Goal: Find specific page/section: Find specific page/section

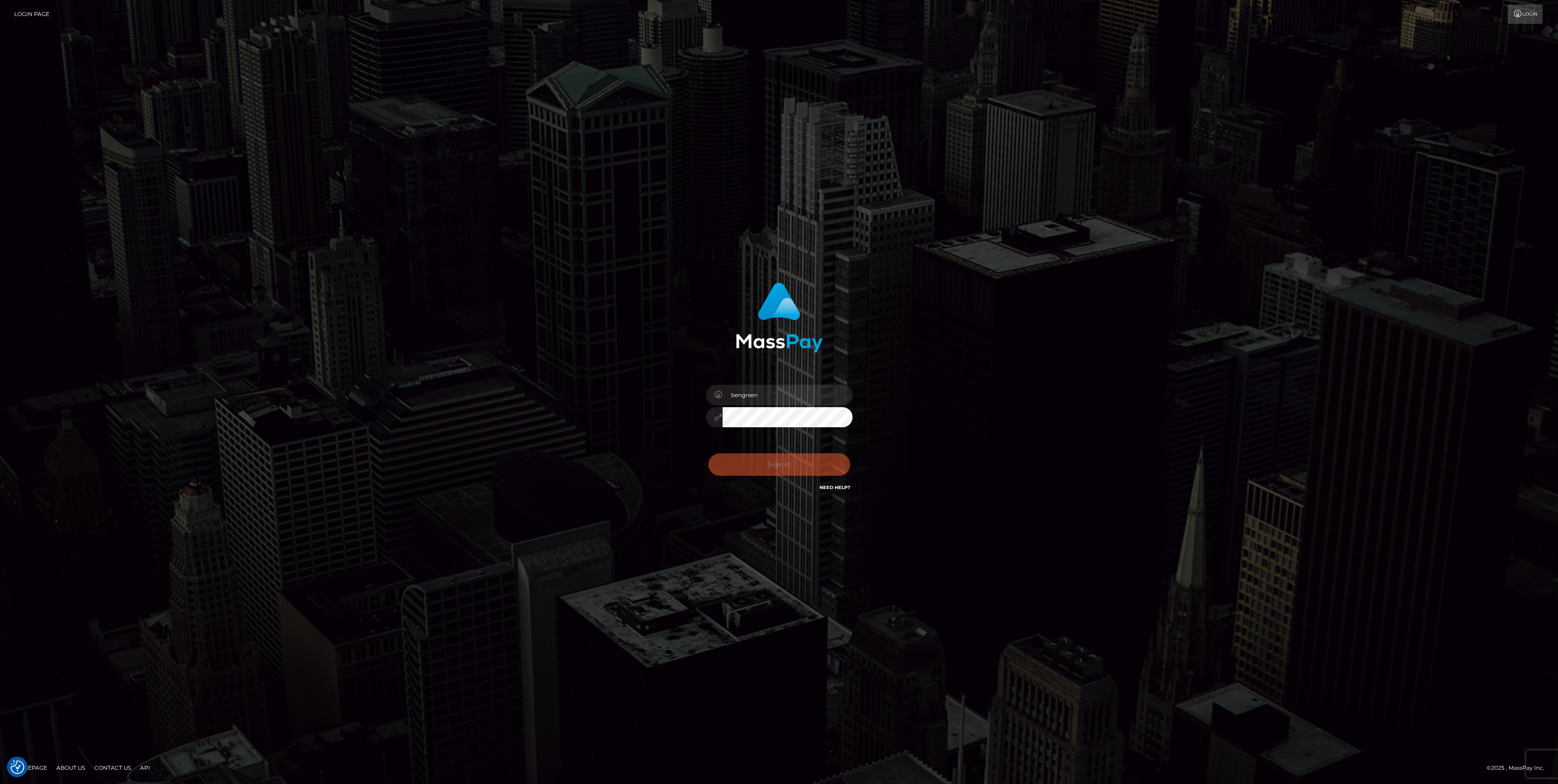
click at [781, 475] on div "Sign in Need Help?" at bounding box center [779, 468] width 160 height 41
click at [782, 465] on button "Sign in" at bounding box center [779, 465] width 142 height 23
type input "bengreen"
click at [761, 448] on div "0cAFcWeA4cbsolgnGRKHQhofhZmw2KIbwNu0pwBZh93Lud0VVWV8gLDy7V8YBb6XKy_KlnbHoWuZ1oN…" at bounding box center [779, 468] width 160 height 41
click at [757, 465] on button "Sign in" at bounding box center [779, 465] width 142 height 23
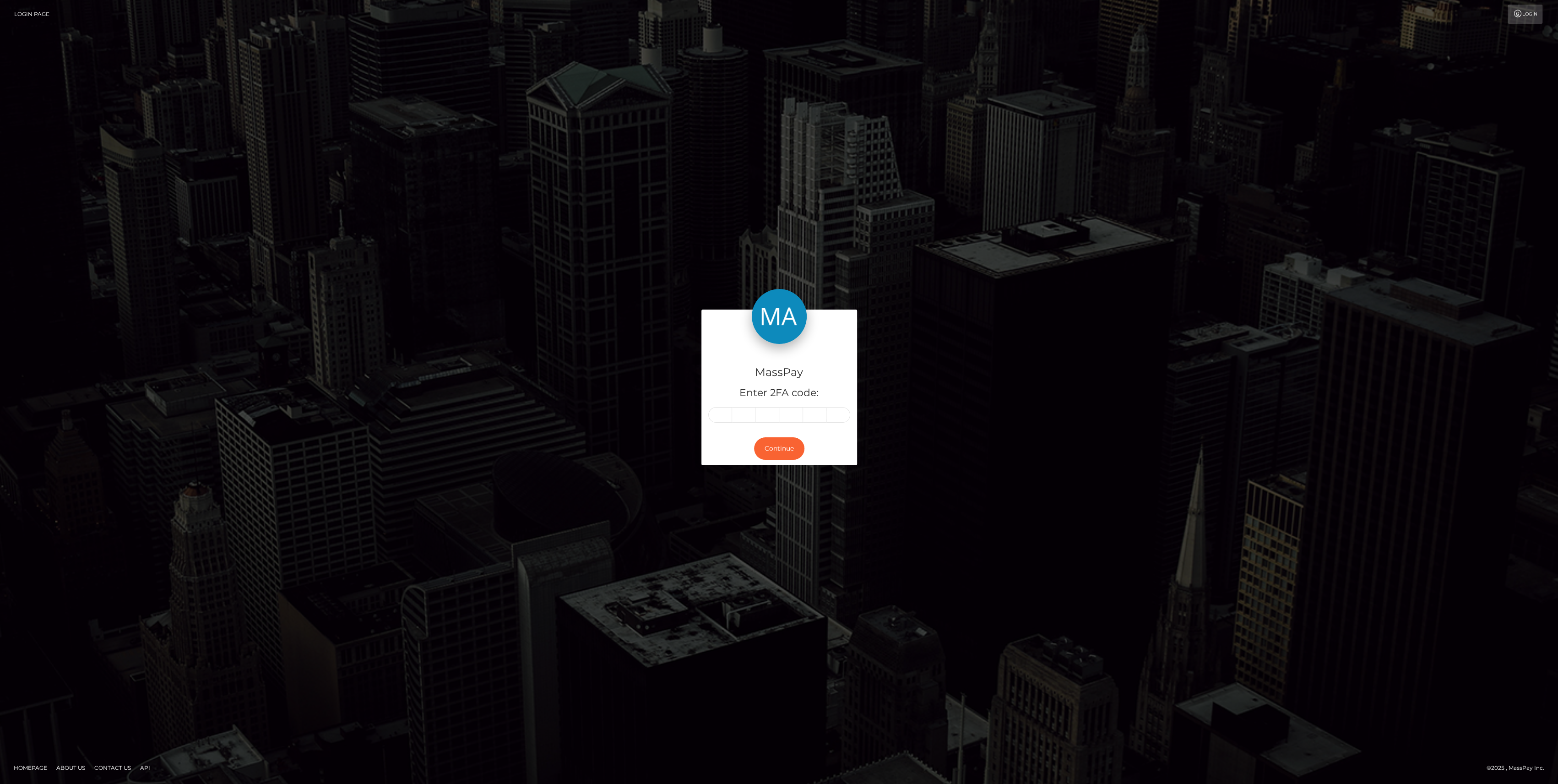
type input "3"
type input "4"
type input "2"
type input "0"
type input "2"
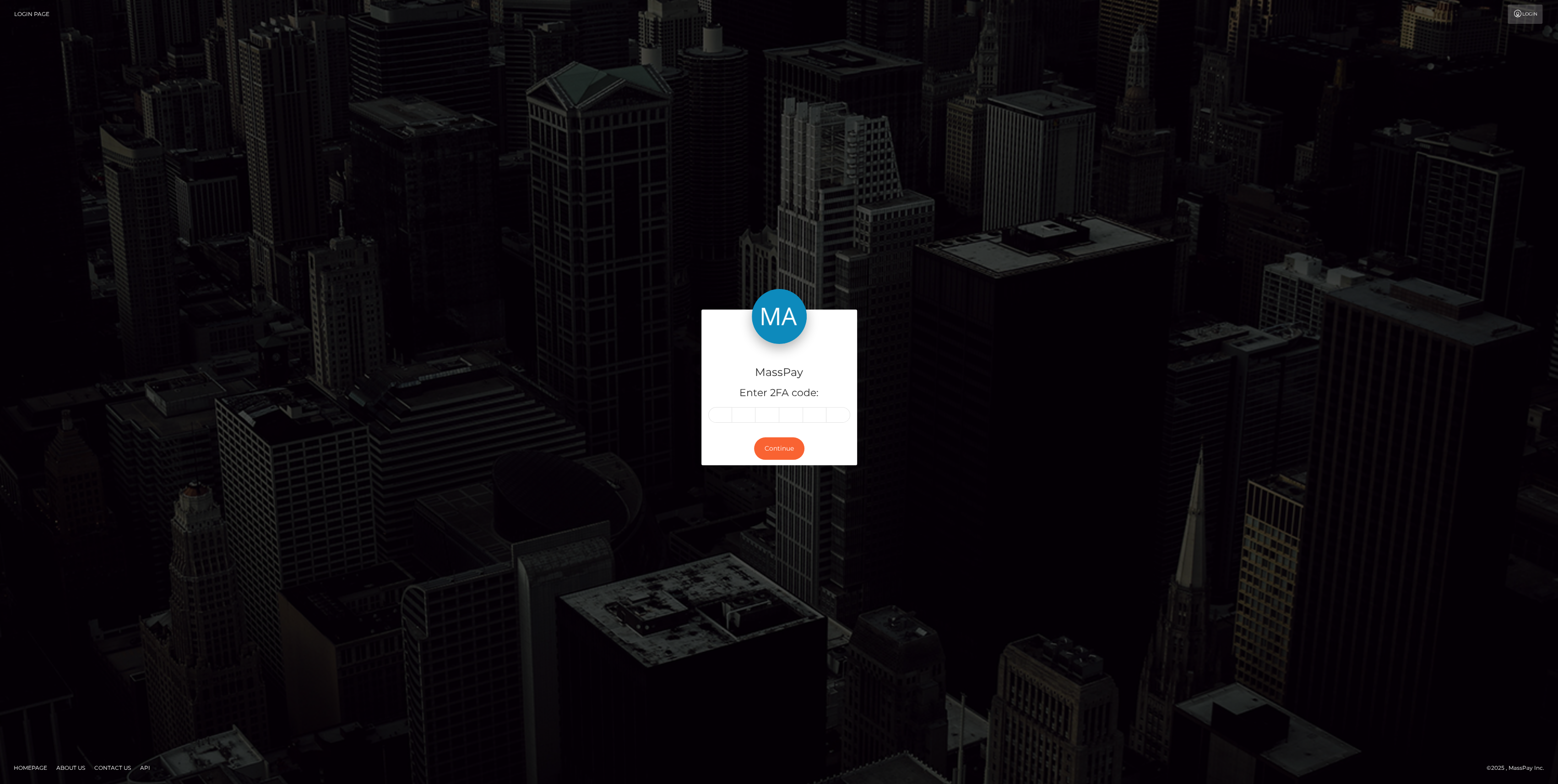
type input "3"
click at [770, 455] on button "Continue" at bounding box center [779, 448] width 50 height 23
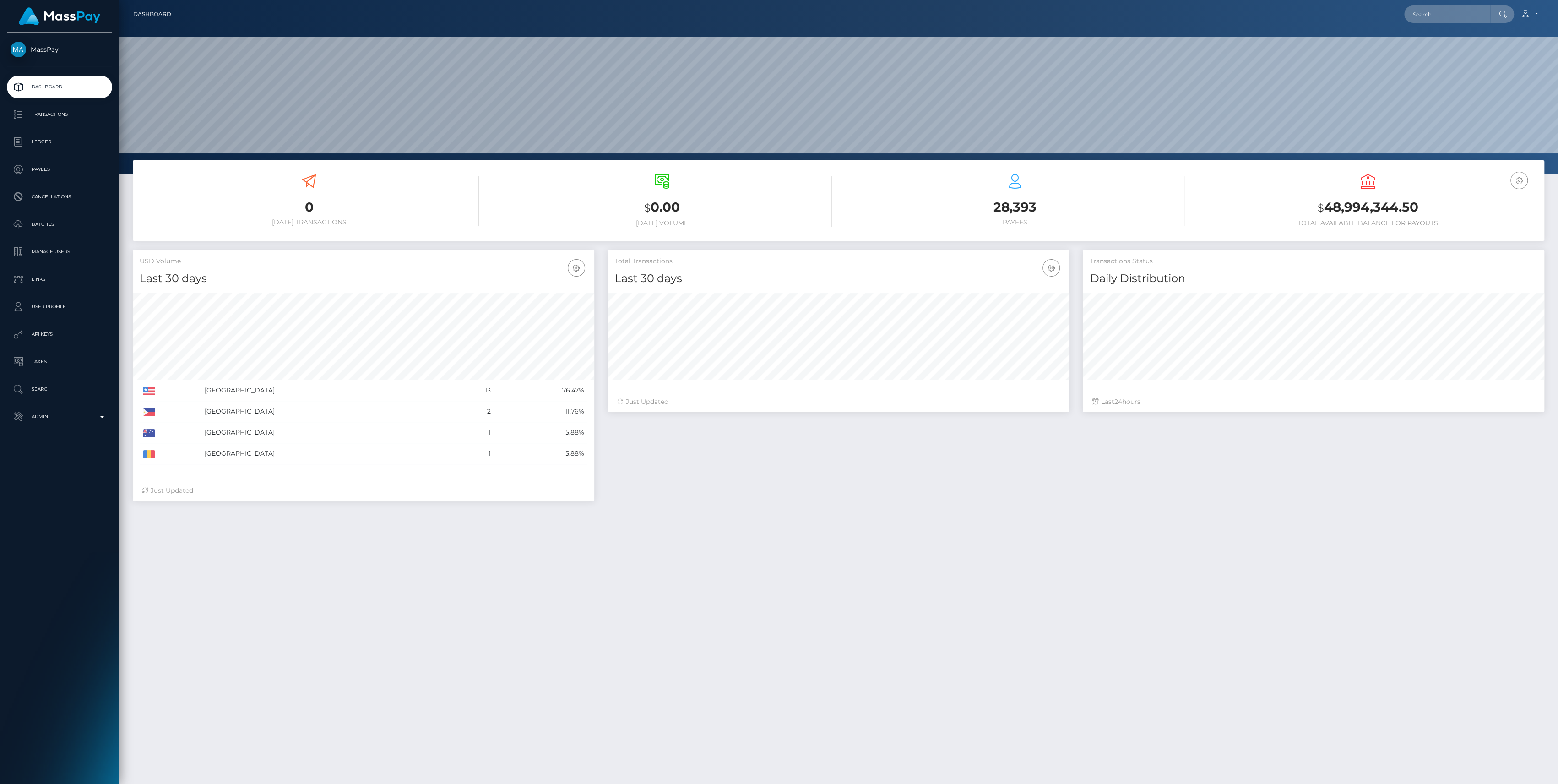
scroll to position [162, 461]
drag, startPoint x: 77, startPoint y: 432, endPoint x: 74, endPoint y: 426, distance: 6.7
click at [75, 428] on div "MassPay Dashboard Transactions Ledger Payees Cancellations" at bounding box center [60, 408] width 119 height 750
click at [73, 423] on p "Admin" at bounding box center [60, 417] width 98 height 13
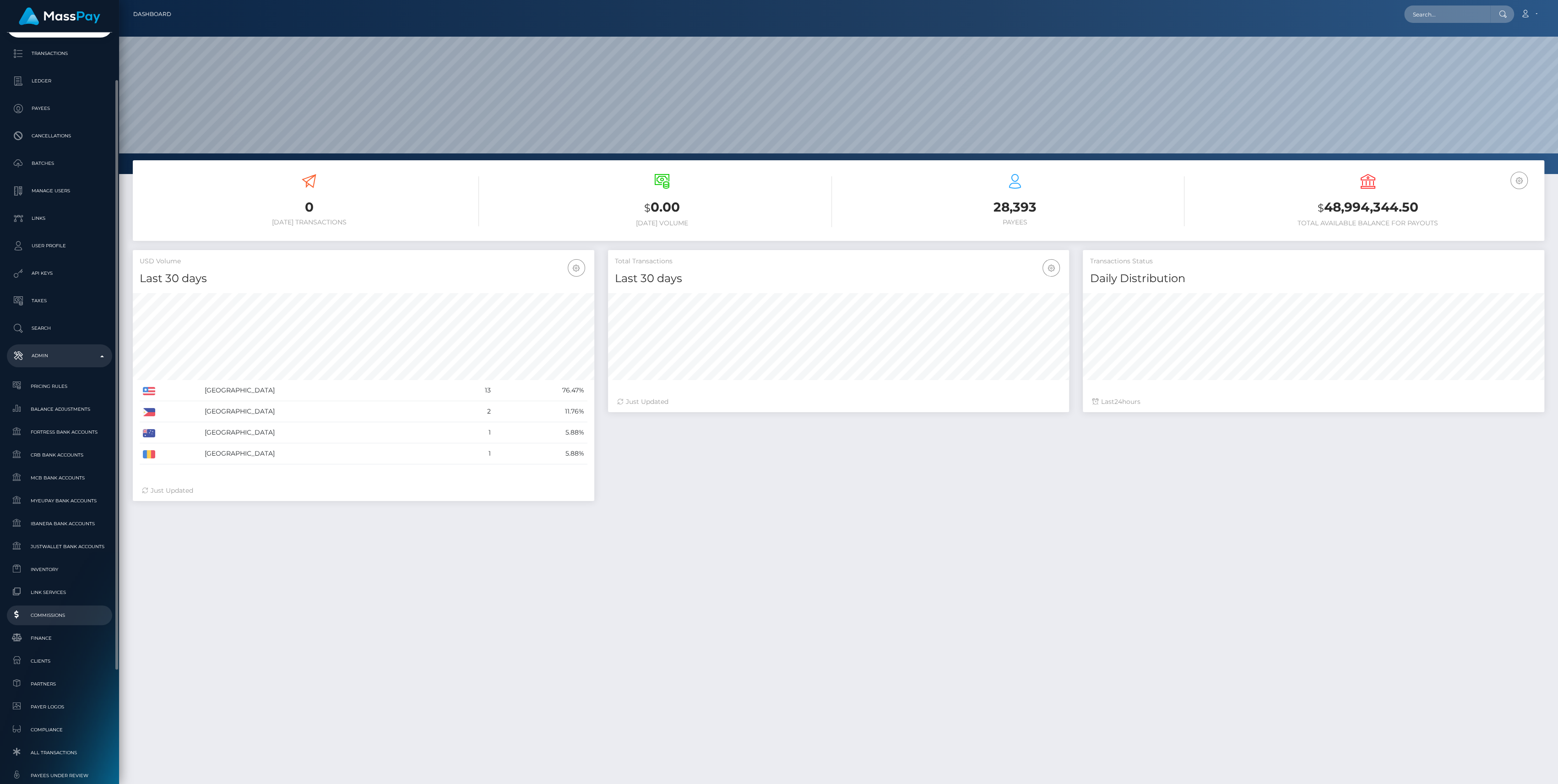
scroll to position [122, 0]
click at [40, 585] on link "Finance" at bounding box center [60, 576] width 106 height 19
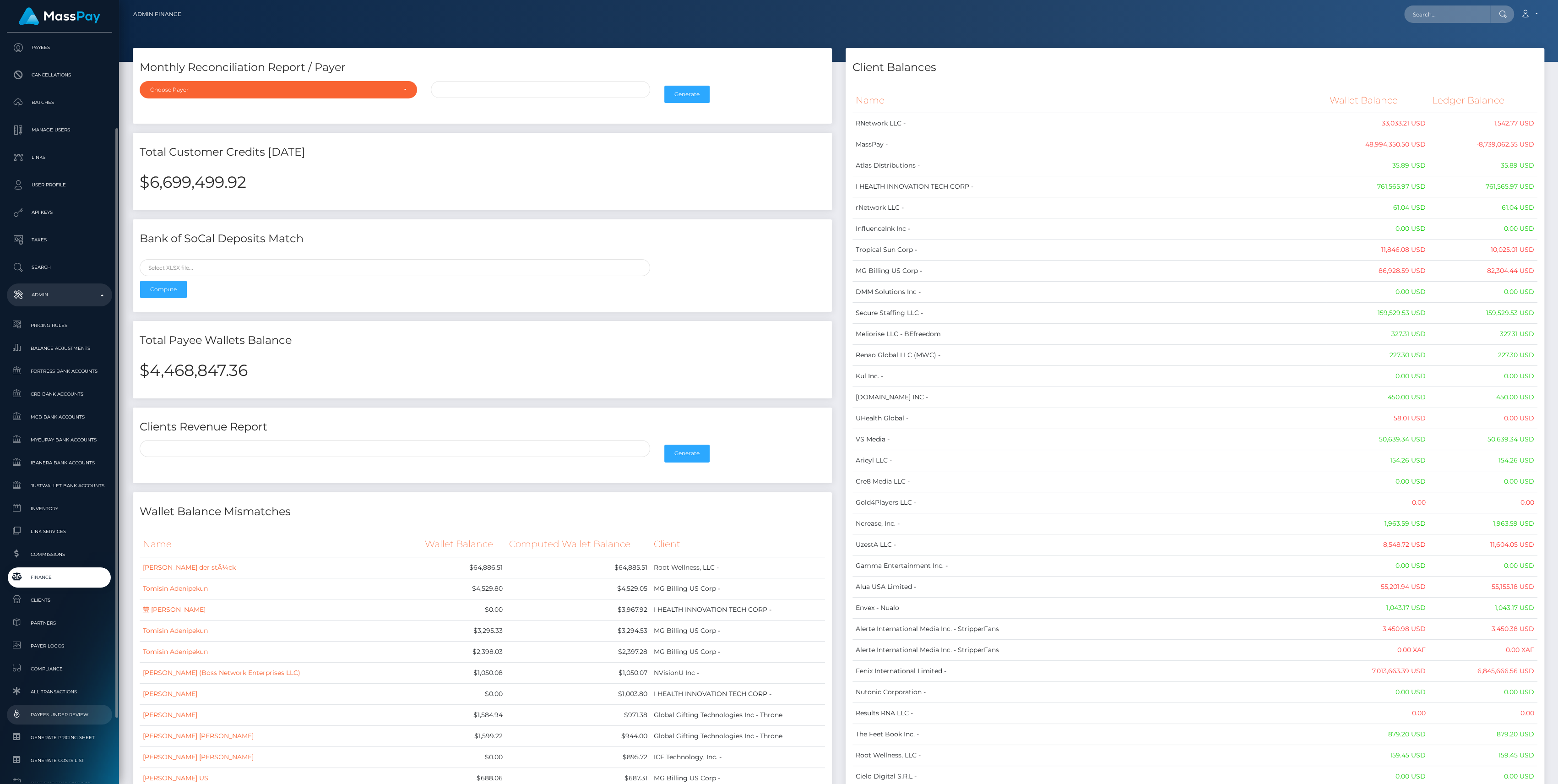
scroll to position [203, 0]
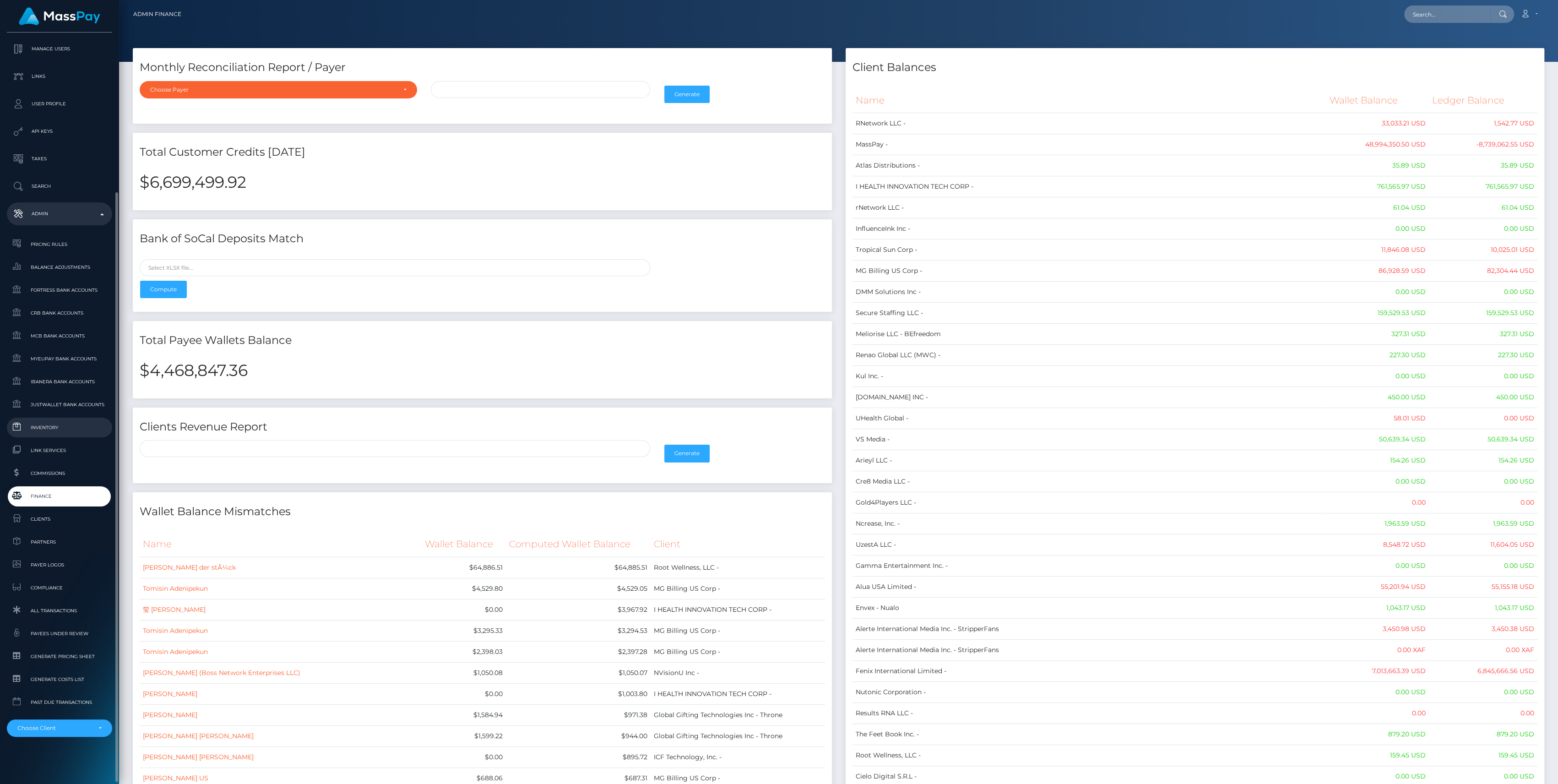
click at [59, 426] on span "Inventory" at bounding box center [60, 427] width 98 height 11
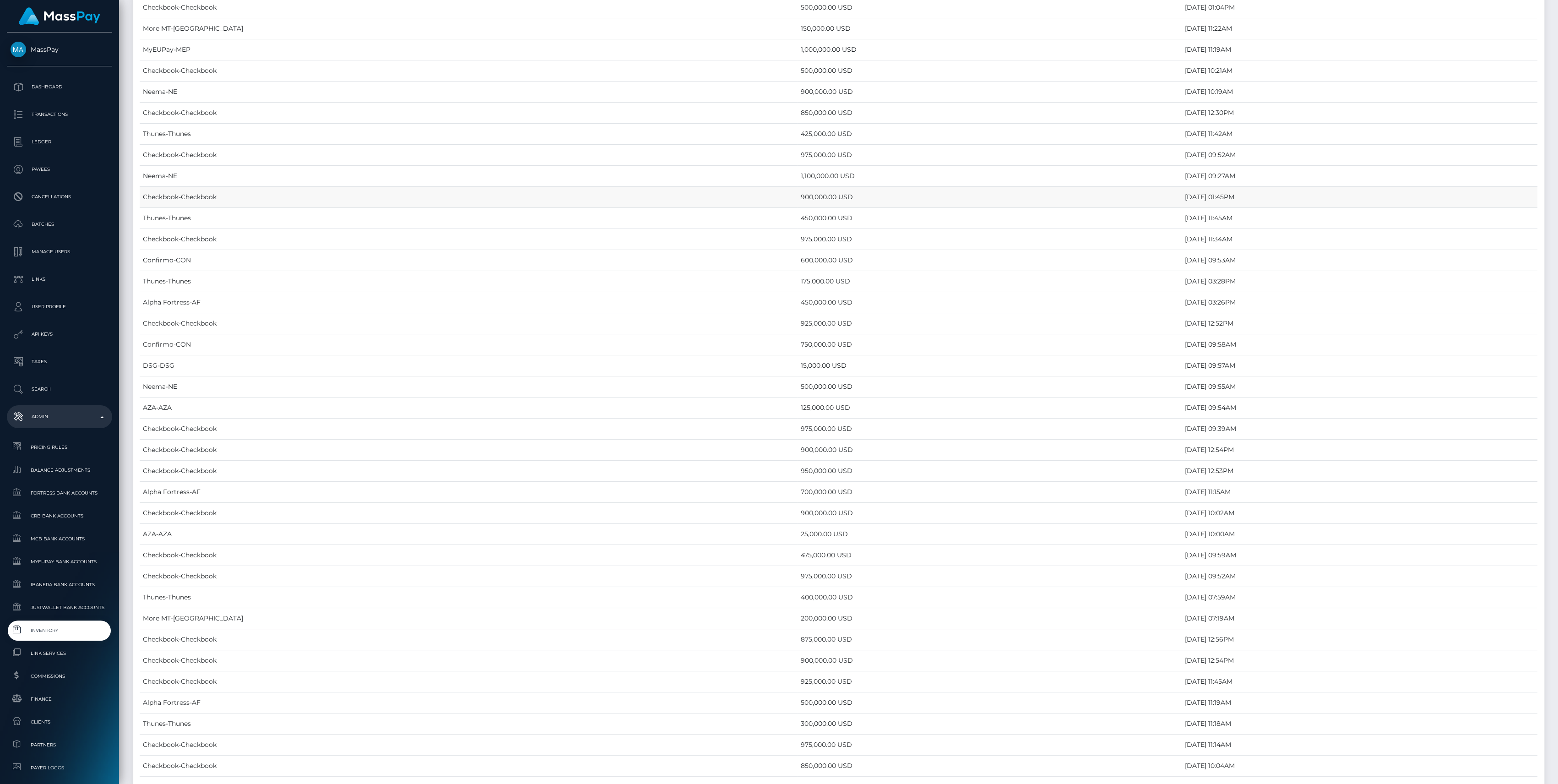
scroll to position [4114, 0]
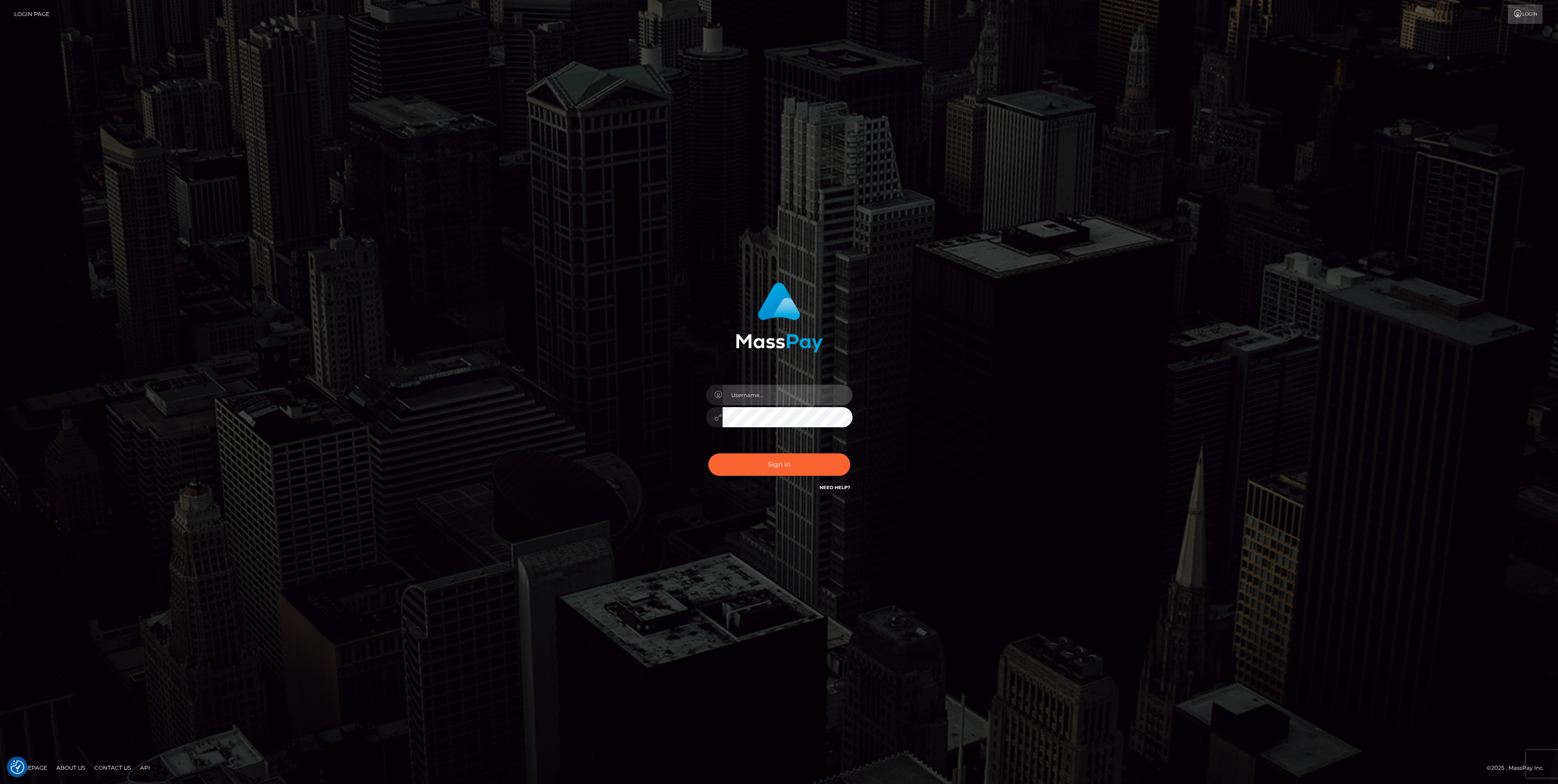
type input "bengreen"
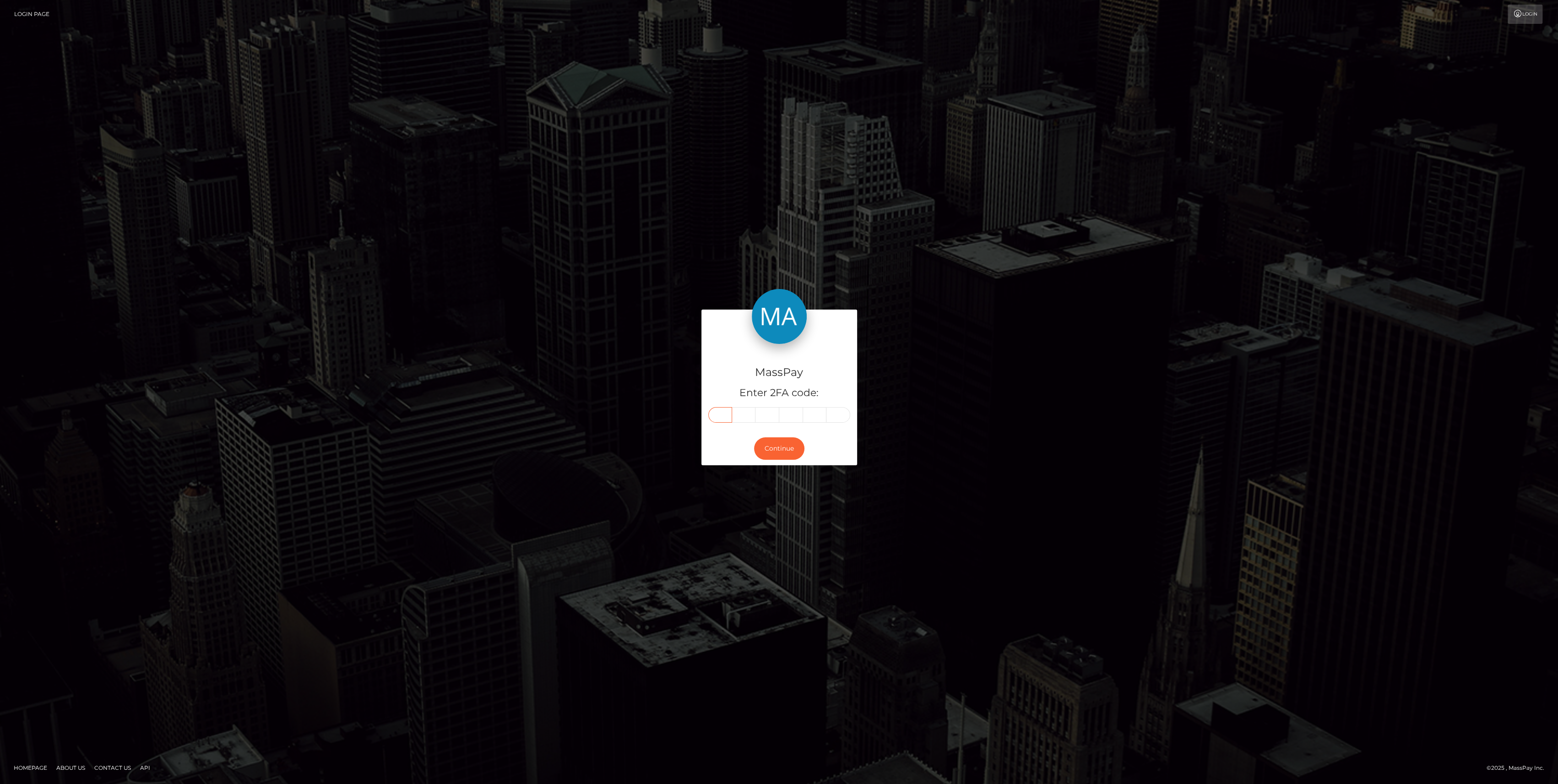
paste input "4"
type input "4"
type input "2"
type input "6"
type input "5"
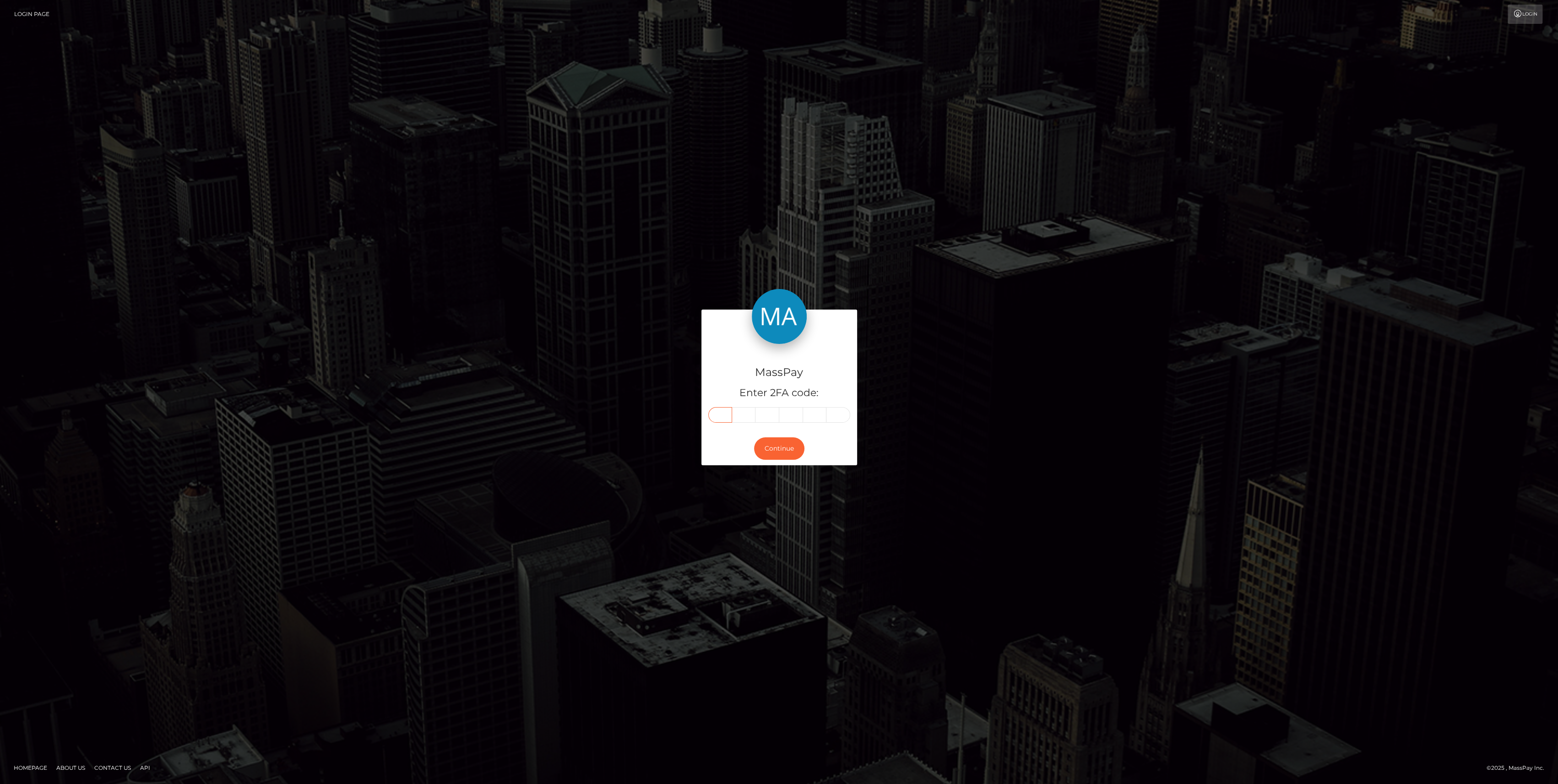
type input "2"
type input "8"
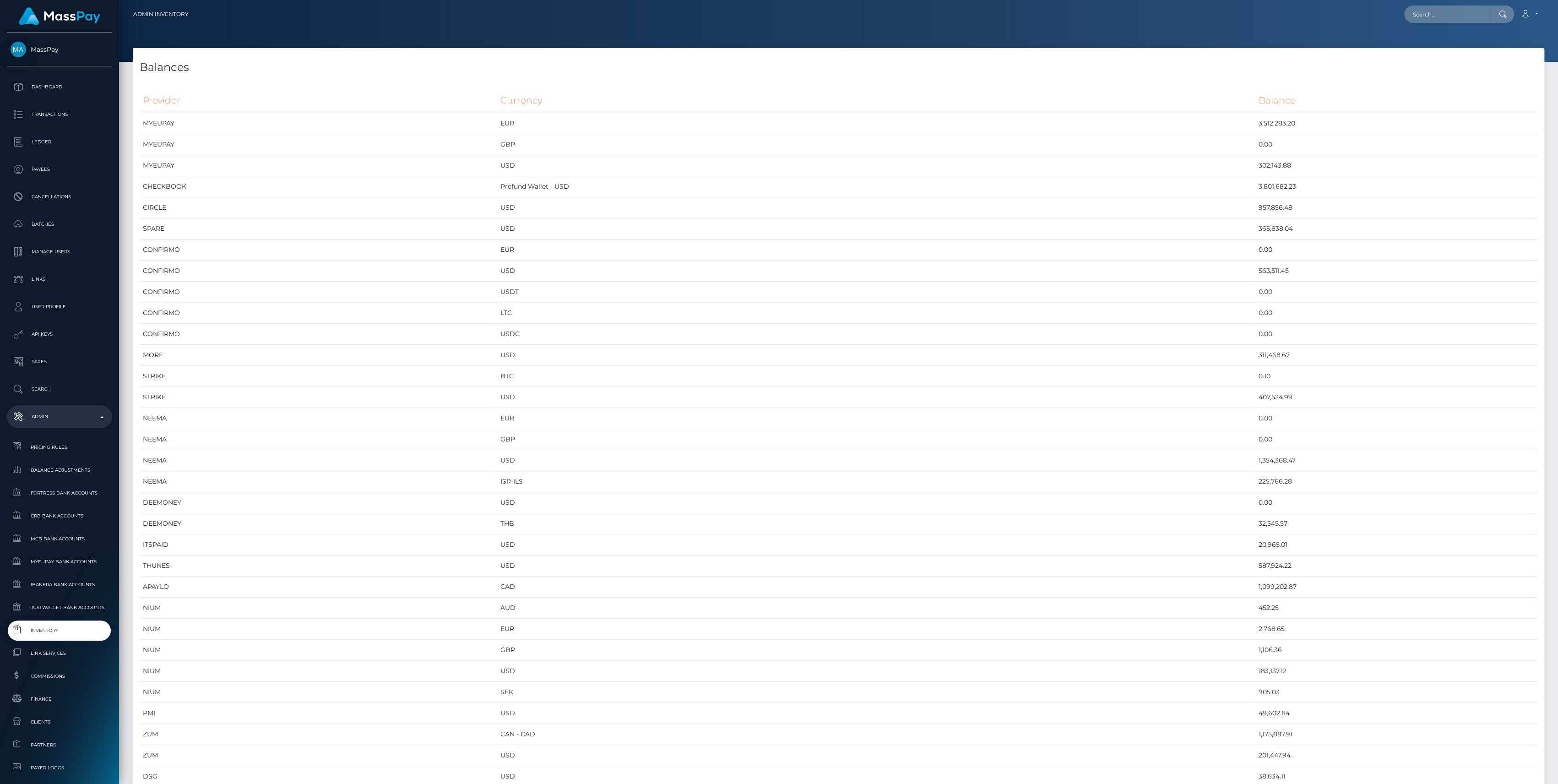
scroll to position [4627, 1411]
